Goal: Task Accomplishment & Management: Complete application form

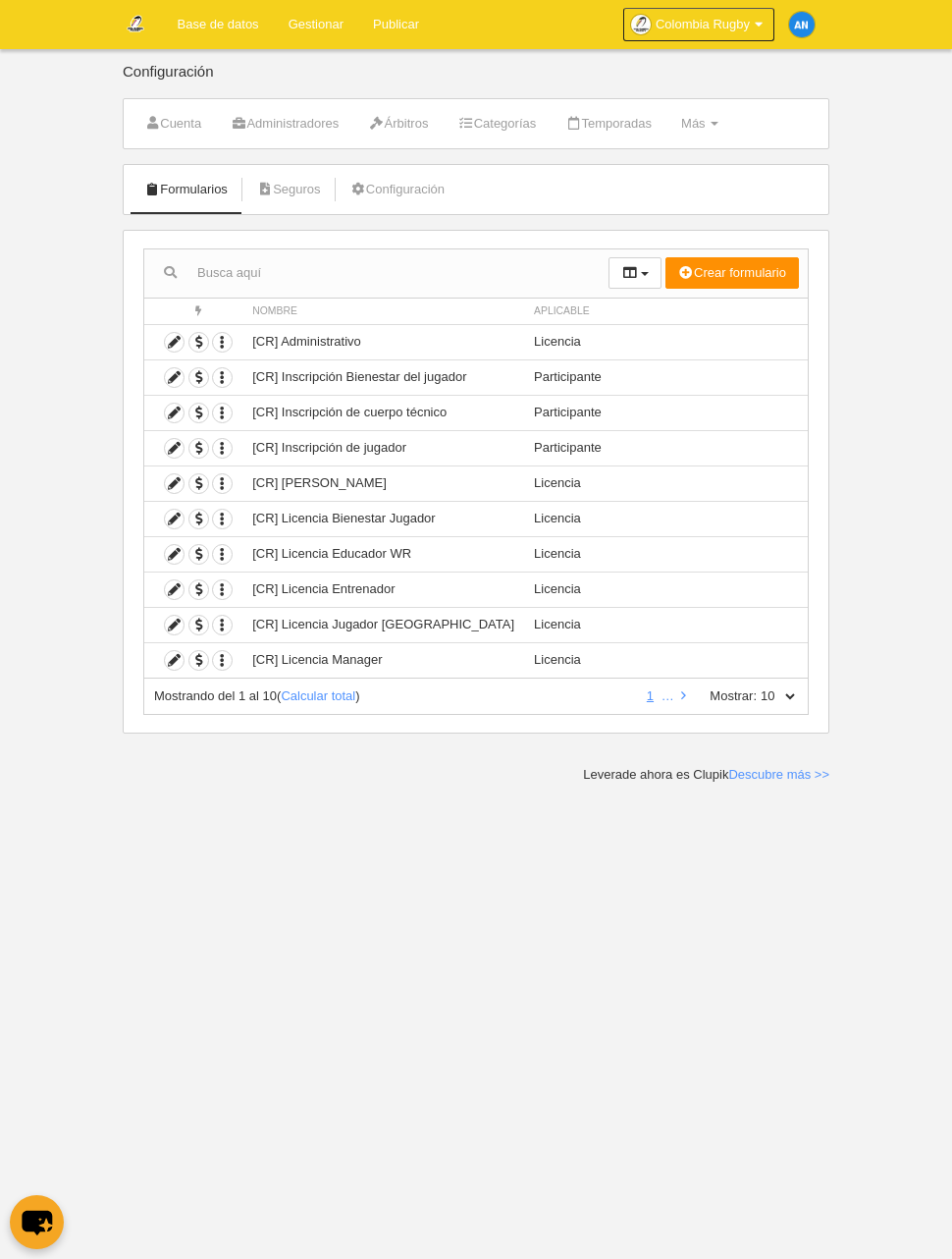
click at [539, 448] on td "Participante" at bounding box center [666, 447] width 284 height 35
click at [175, 447] on icon at bounding box center [174, 448] width 19 height 19
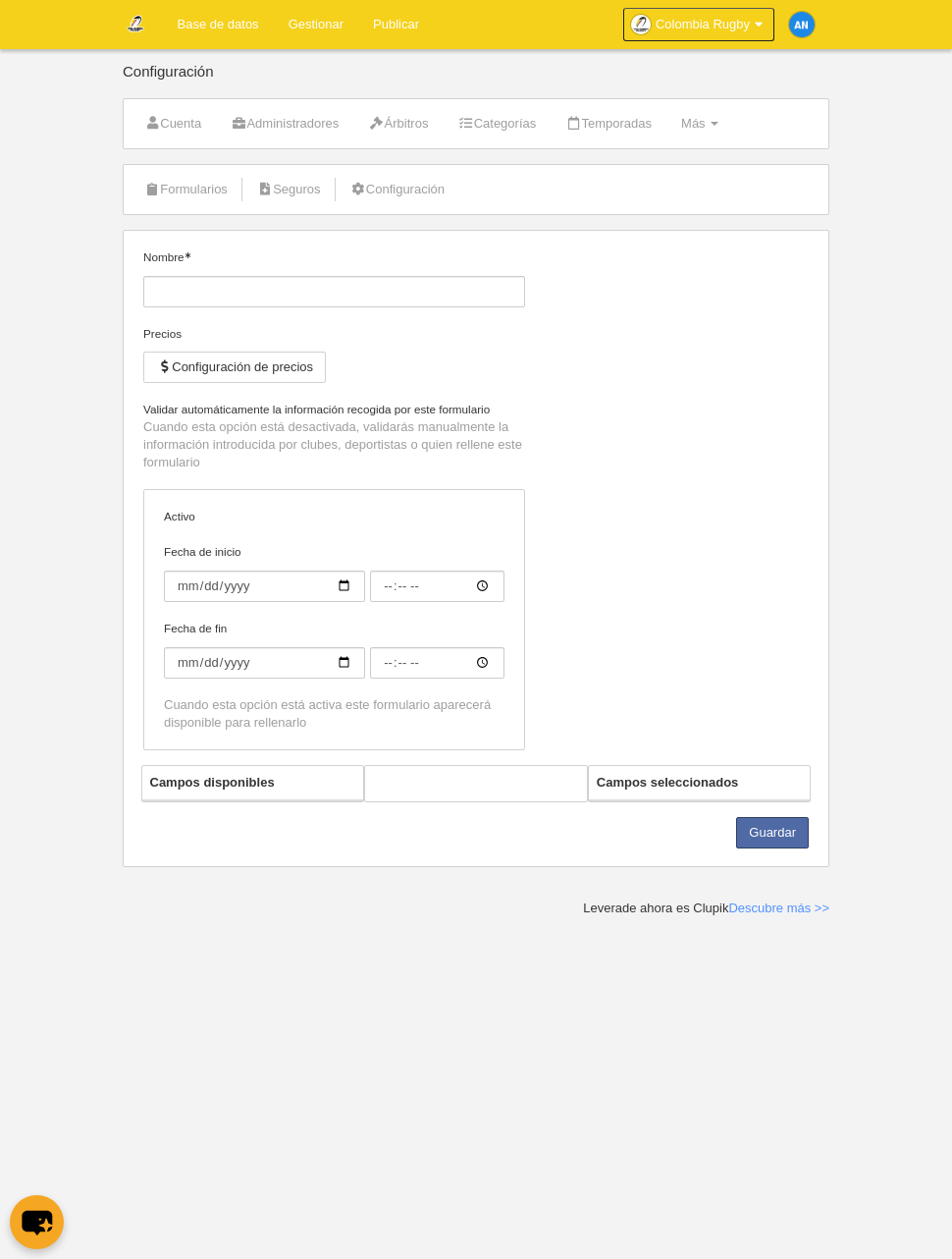
type input "[CR] Inscripción de jugador"
checkbox input "true"
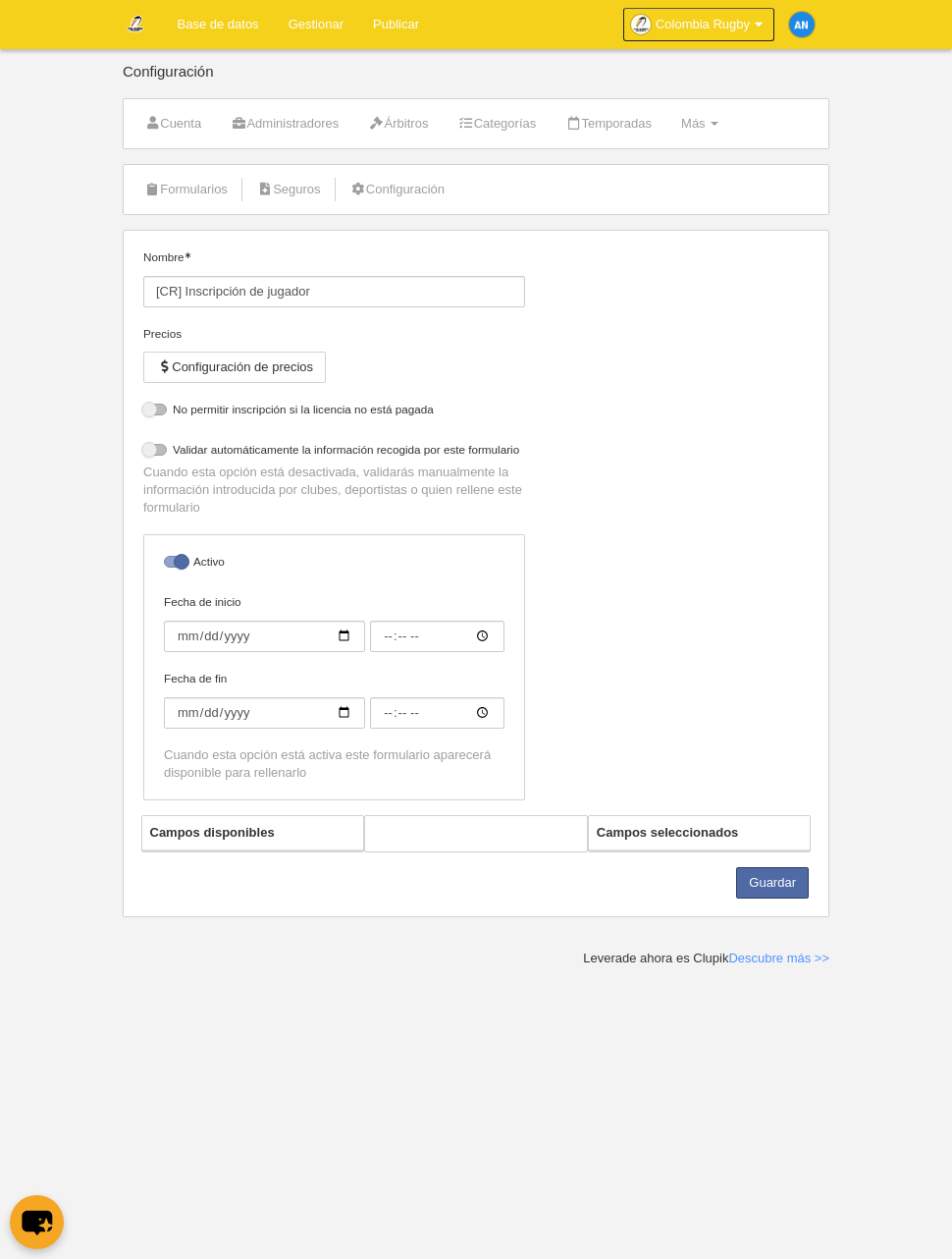
select select "selected"
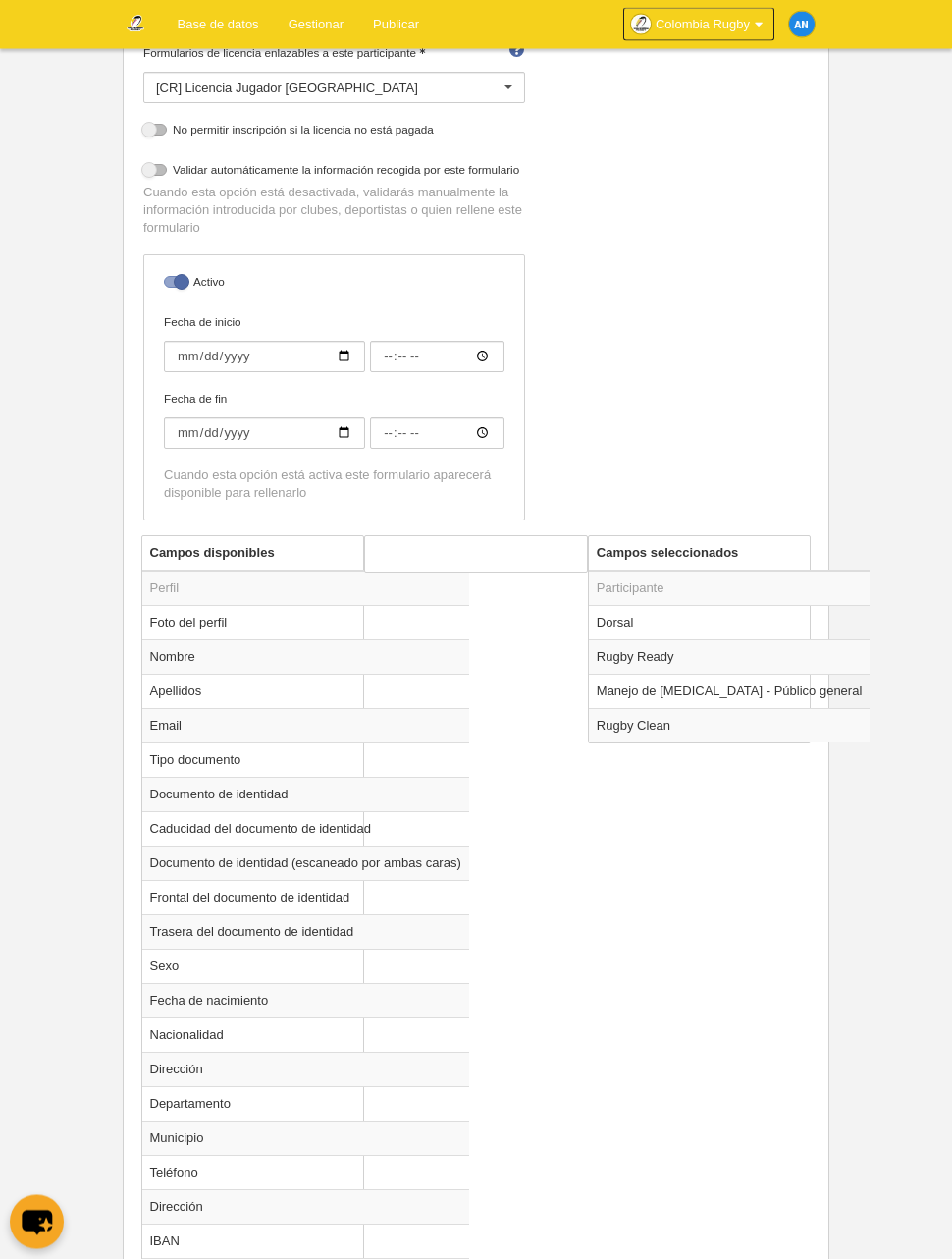
scroll to position [356, 0]
click at [710, 664] on td "Rugby Ready" at bounding box center [729, 657] width 281 height 34
radio input "true"
click at [420, 599] on label "Obligatorio" at bounding box center [476, 600] width 183 height 18
click at [398, 599] on input "Obligatorio" at bounding box center [391, 600] width 13 height 13
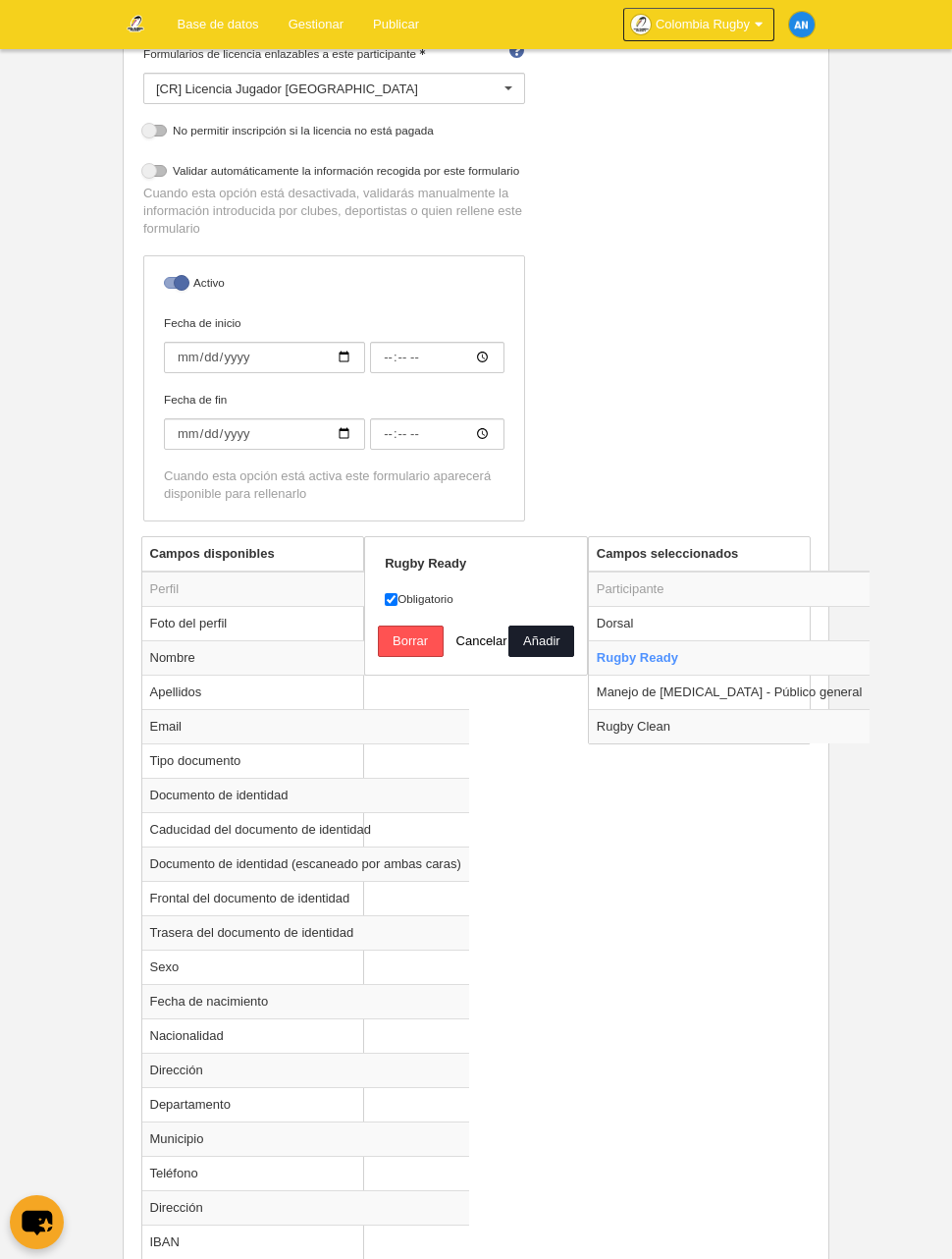
checkbox input "false"
click at [540, 642] on button "Añadir" at bounding box center [541, 640] width 66 height 31
radio input "false"
click at [691, 706] on td "Manejo de [MEDICAL_DATA] - Público general" at bounding box center [729, 691] width 281 height 34
radio input "true"
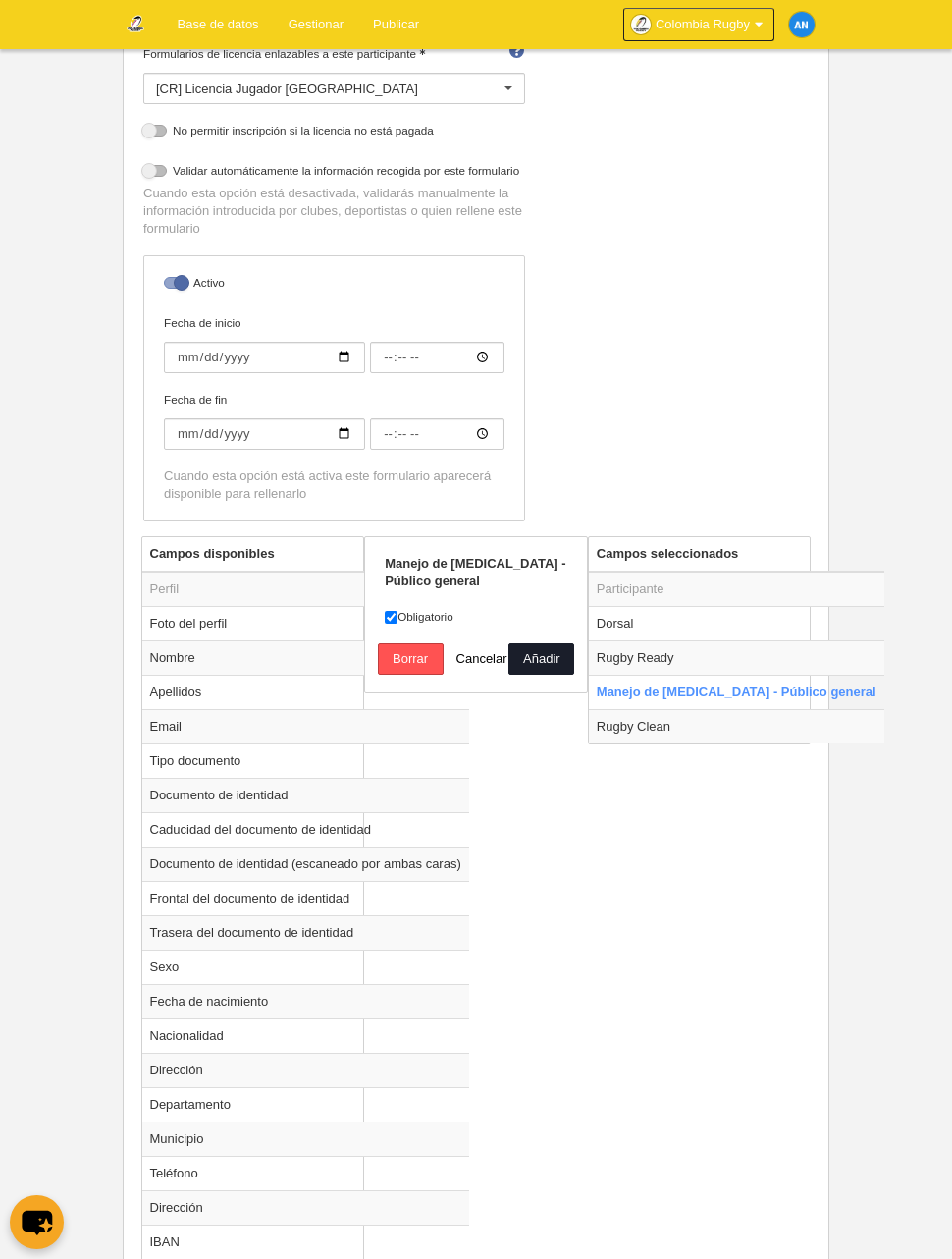
click at [429, 613] on label "Obligatorio" at bounding box center [476, 617] width 183 height 18
click at [398, 613] on input "Obligatorio" at bounding box center [391, 617] width 13 height 13
checkbox input "false"
click at [534, 667] on button "Añadir" at bounding box center [541, 658] width 66 height 31
radio input "false"
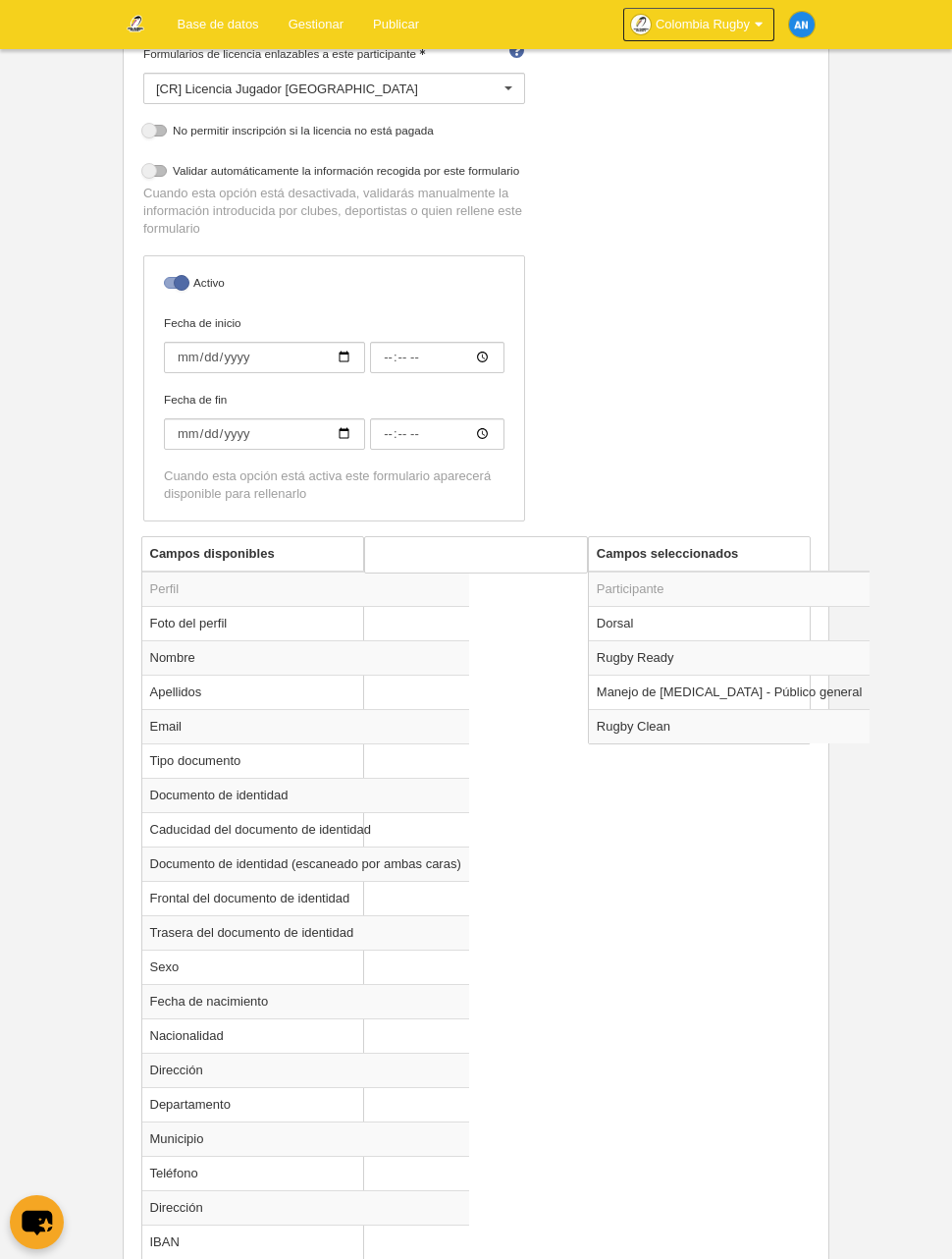
click at [679, 735] on td "Rugby Clean" at bounding box center [729, 726] width 281 height 34
radio input "true"
click at [421, 595] on label "Obligatorio" at bounding box center [476, 600] width 183 height 18
click at [398, 595] on input "Obligatorio" at bounding box center [391, 600] width 13 height 13
checkbox input "false"
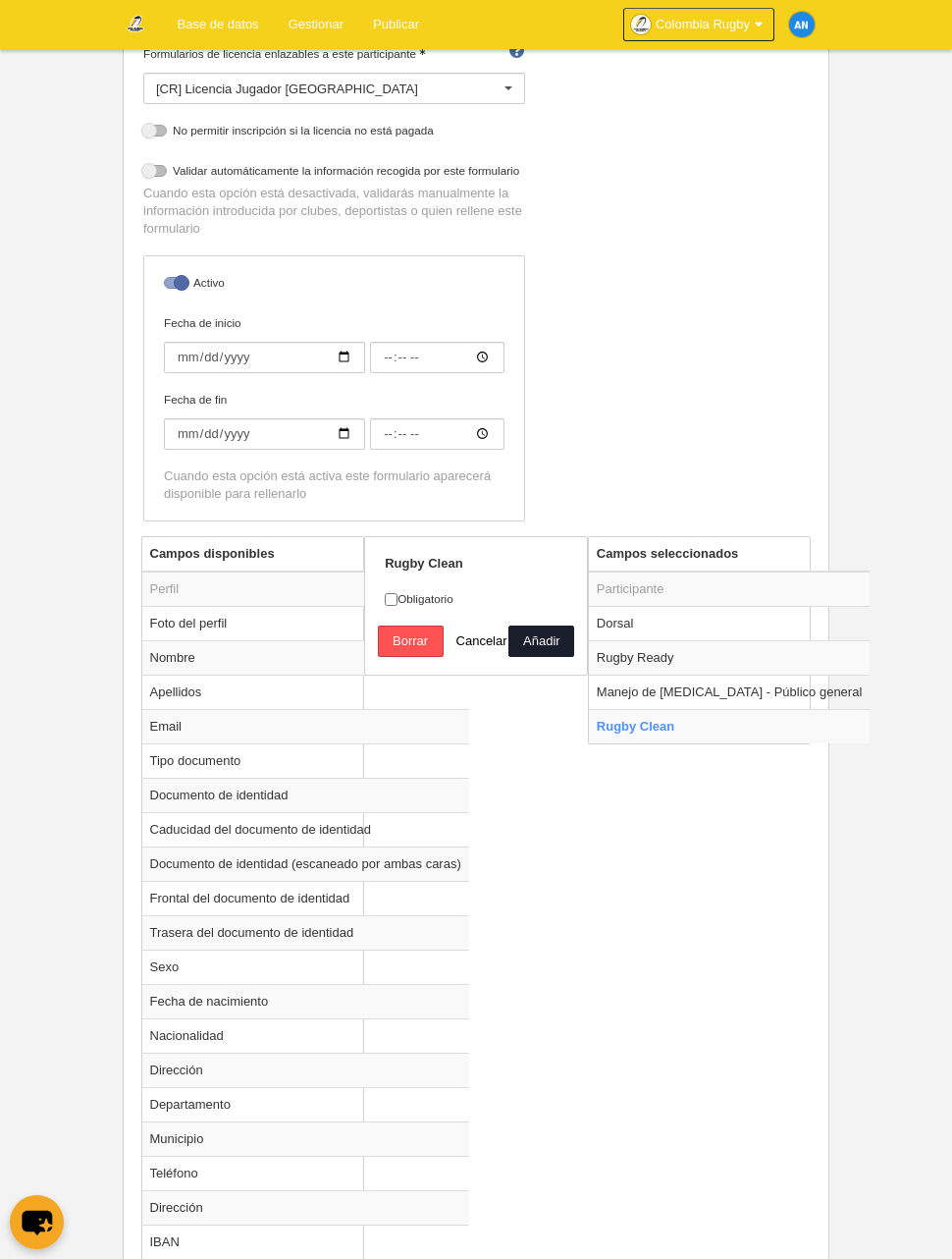
click at [540, 645] on button "Añadir" at bounding box center [541, 640] width 66 height 31
click at [709, 730] on td "Rugby Clean" at bounding box center [729, 726] width 281 height 34
radio input "true"
click at [698, 693] on td "Manejo de [MEDICAL_DATA] - Público general" at bounding box center [729, 691] width 281 height 34
radio input "true"
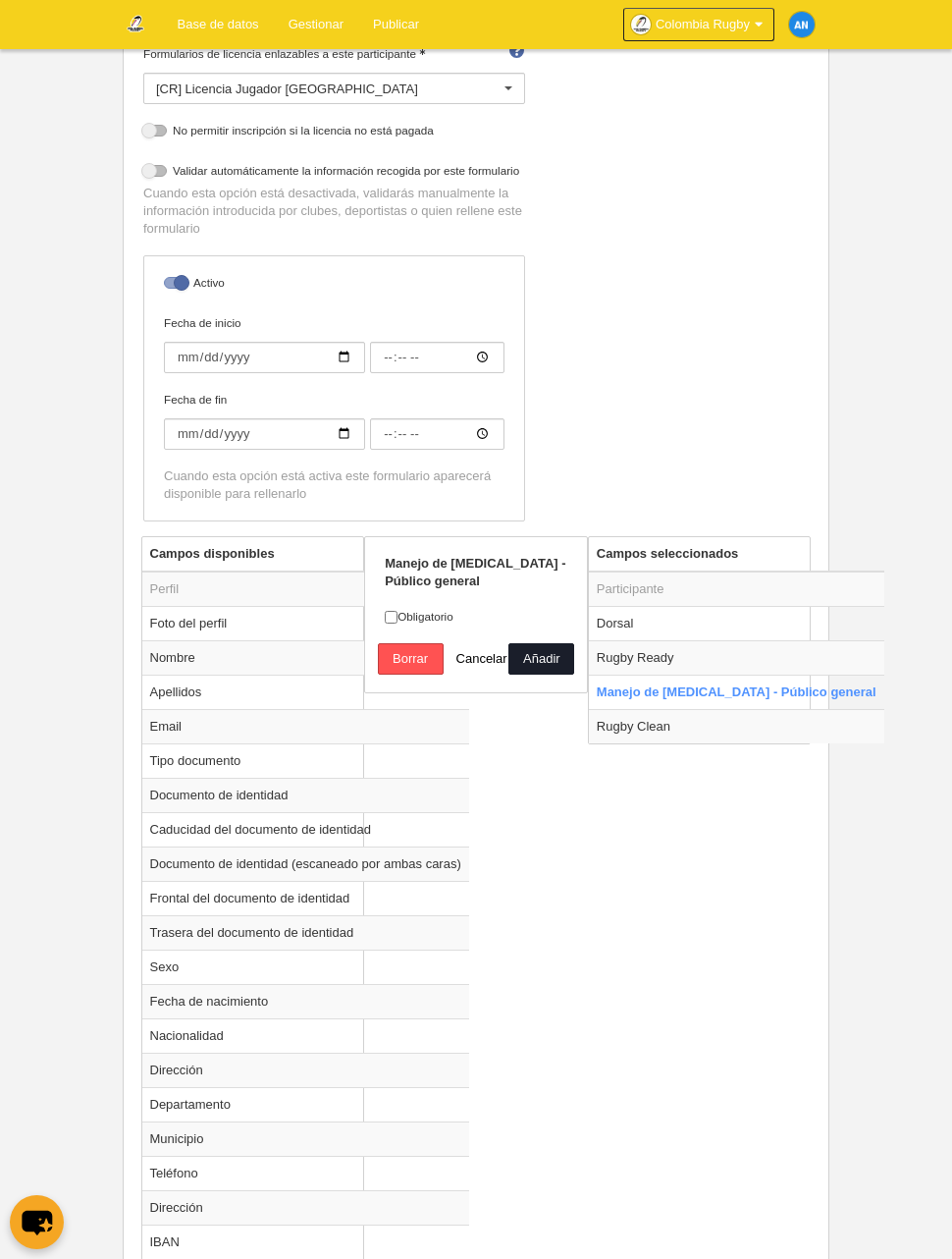
click at [691, 653] on td "Rugby Ready" at bounding box center [737, 657] width 296 height 34
radio input "true"
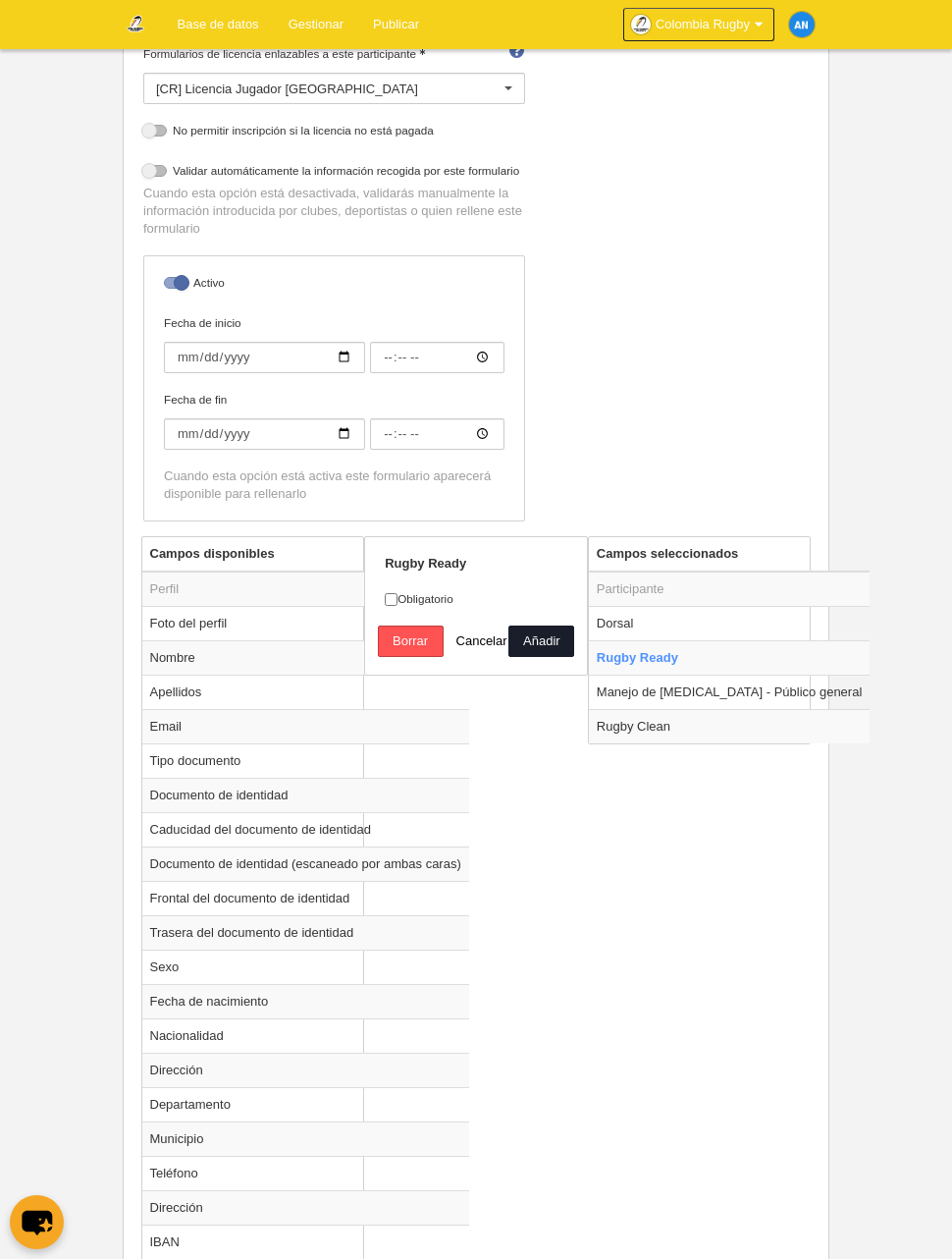
click at [690, 619] on td "Dorsal" at bounding box center [729, 623] width 281 height 34
click at [539, 642] on button "Añadir" at bounding box center [541, 640] width 66 height 31
radio input "false"
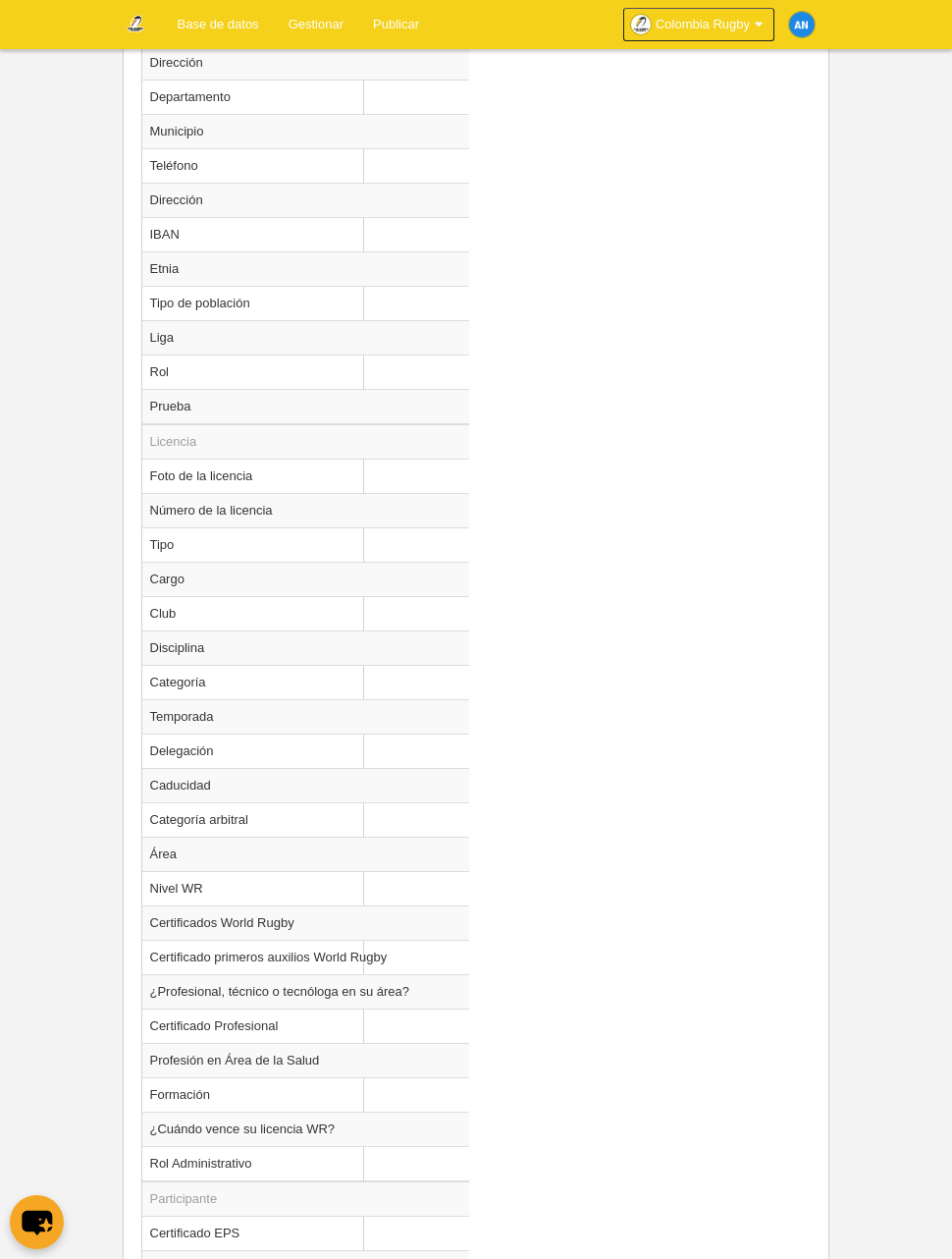
scroll to position [1479, 0]
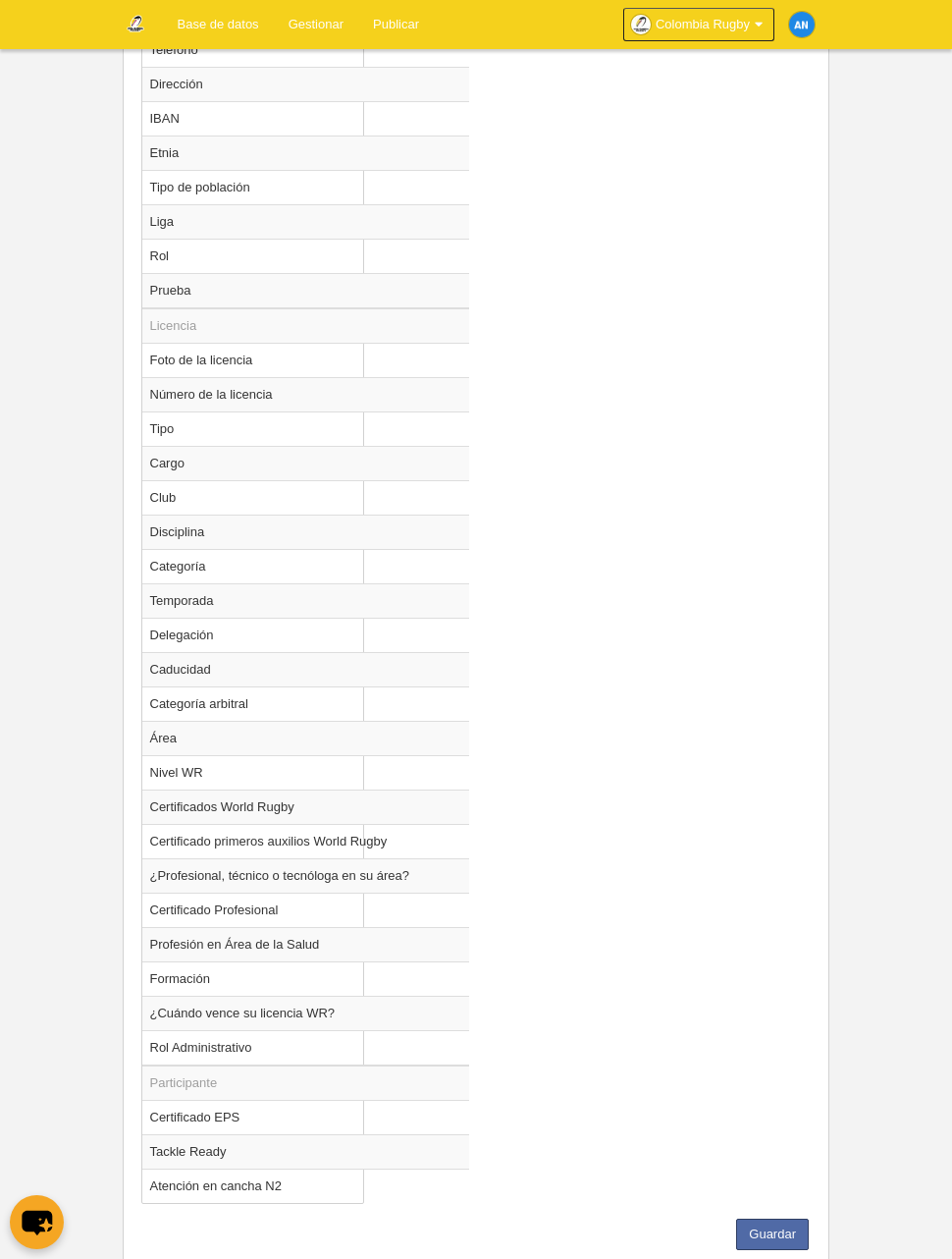
click at [773, 1231] on button "Guardar" at bounding box center [772, 1234] width 73 height 31
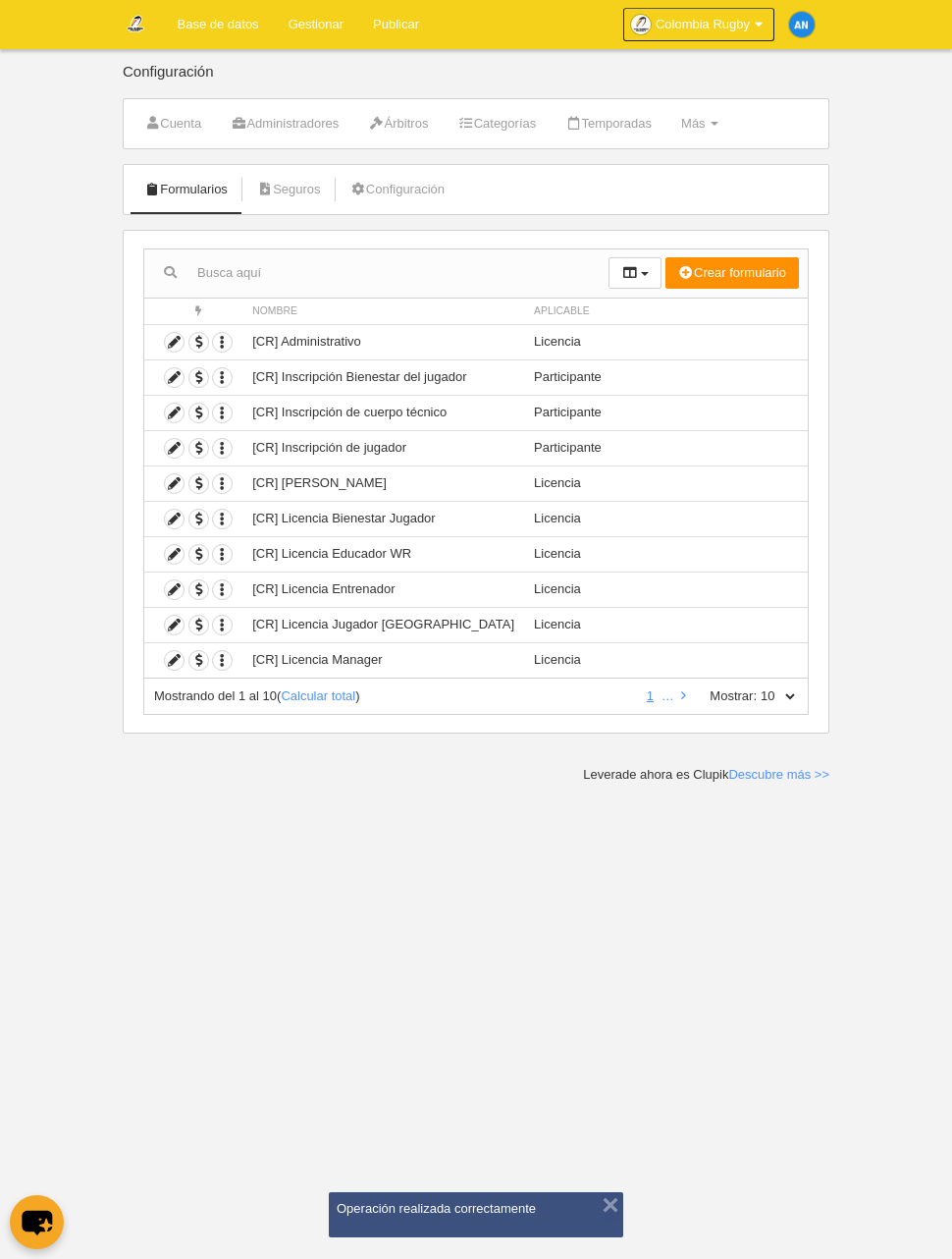
click at [332, 24] on link "Gestionar" at bounding box center [316, 24] width 85 height 49
